Goal: Navigation & Orientation: Understand site structure

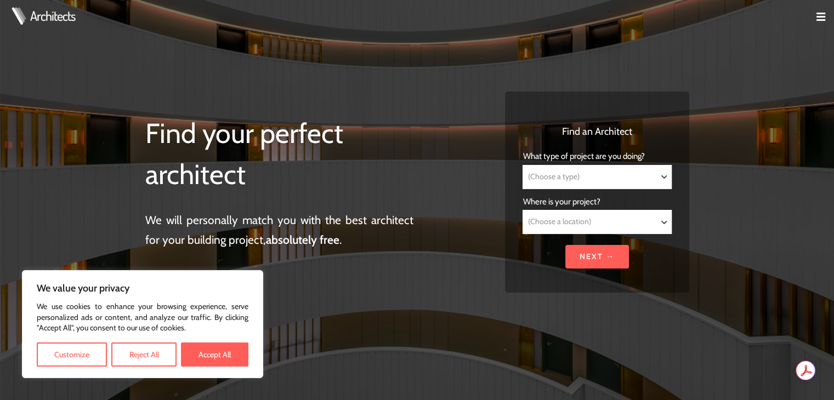
click at [225, 347] on button "Accept All" at bounding box center [214, 355] width 67 height 24
checkbox input "true"
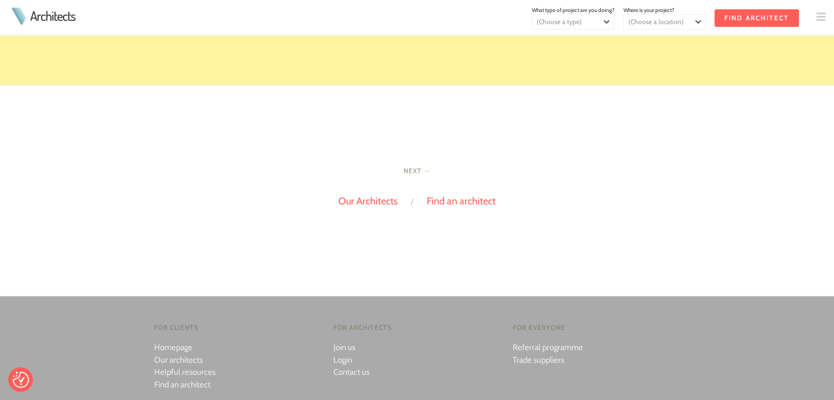
scroll to position [2194, 0]
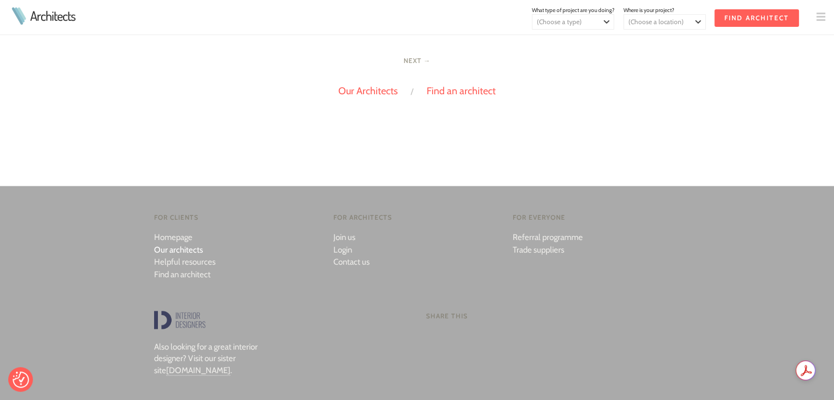
click at [184, 245] on link "Our architects" at bounding box center [178, 250] width 49 height 10
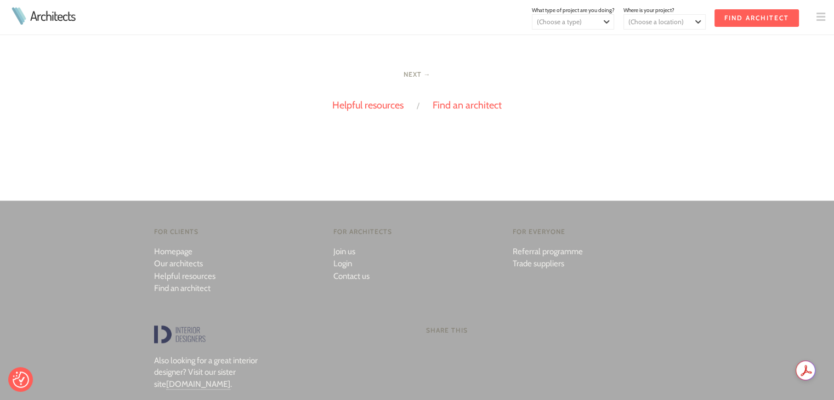
scroll to position [1097, 0]
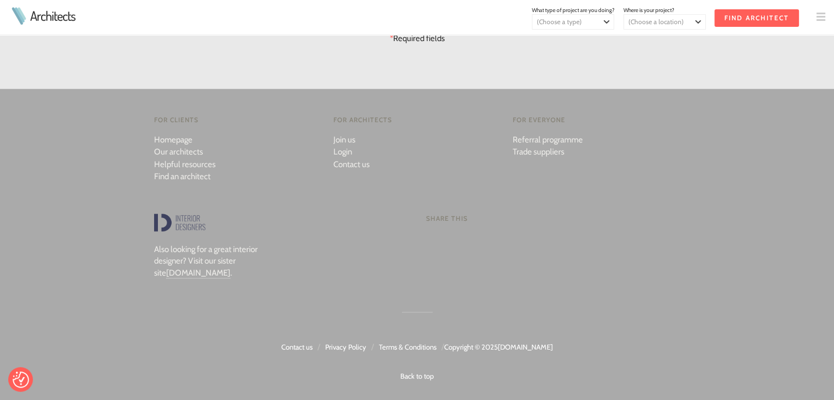
scroll to position [1264, 0]
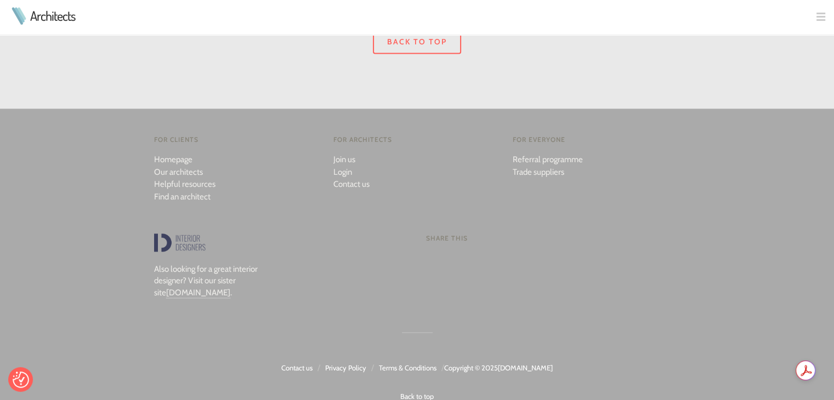
scroll to position [1765, 0]
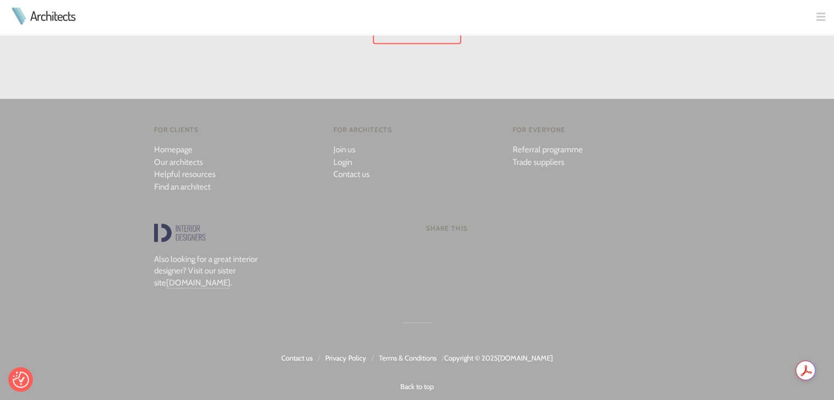
click at [382, 353] on link "Terms & Conditions" at bounding box center [408, 357] width 58 height 9
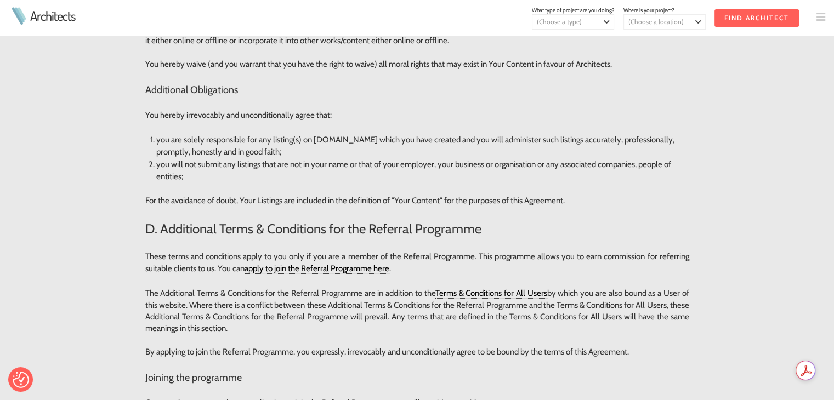
scroll to position [3840, 0]
